Goal: Information Seeking & Learning: Find specific fact

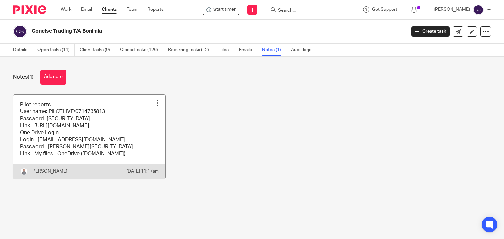
click at [150, 128] on link at bounding box center [89, 137] width 152 height 84
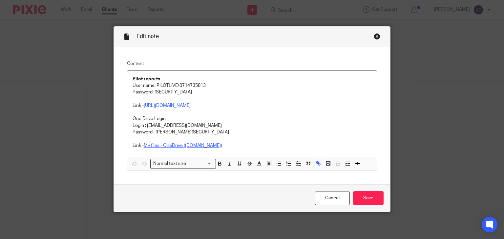
click at [194, 145] on link "My files - OneDrive (live.com)" at bounding box center [183, 145] width 78 height 5
click at [229, 156] on link "https://onedrive.live.com/?id=root&cid=C253404A78DEAAF5" at bounding box center [252, 159] width 47 height 7
drag, startPoint x: 187, startPoint y: 126, endPoint x: 145, endPoint y: 126, distance: 42.0
click at [145, 126] on p "Login : info@bonamia.co.za" at bounding box center [252, 125] width 239 height 7
copy p "info@bonamia.co.za"
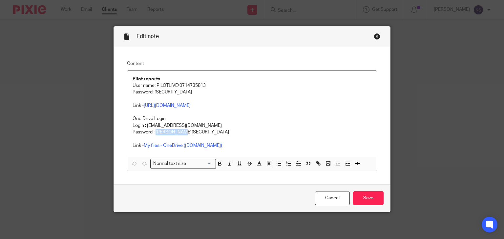
drag, startPoint x: 184, startPoint y: 135, endPoint x: 154, endPoint y: 135, distance: 29.6
click at [154, 135] on p "Password : Theresia!23" at bounding box center [252, 132] width 239 height 7
copy p "Theresia!23"
